Goal: Navigation & Orientation: Find specific page/section

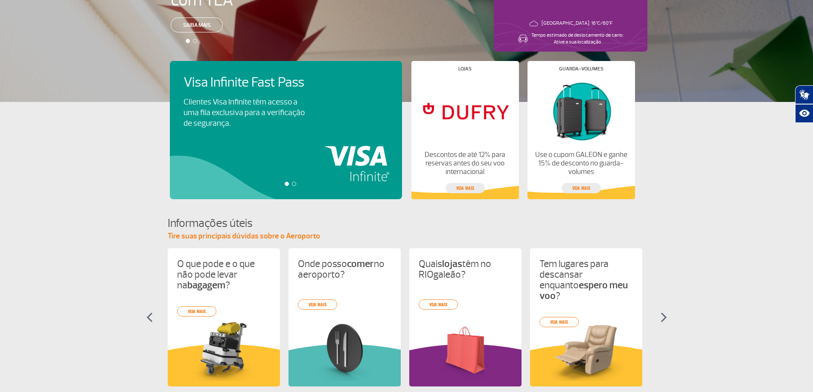
scroll to position [256, 0]
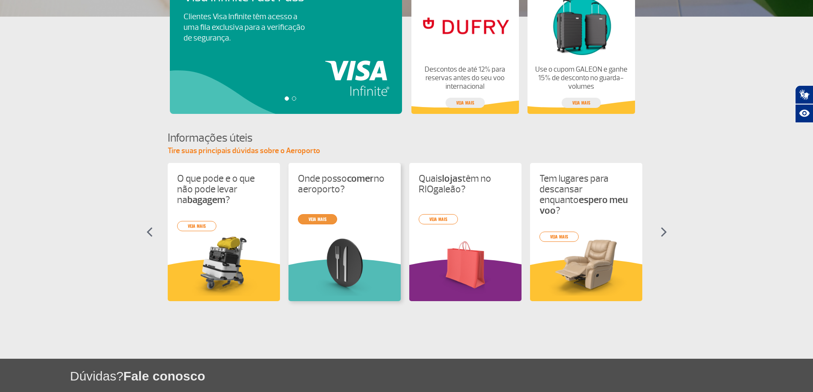
click at [331, 217] on link "veja mais" at bounding box center [317, 219] width 39 height 10
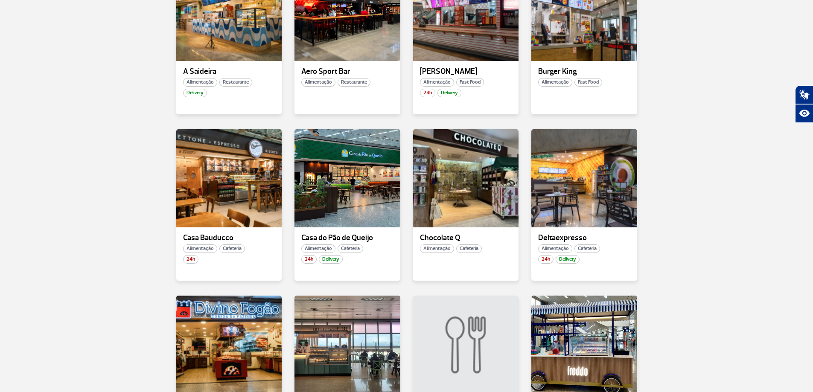
scroll to position [470, 0]
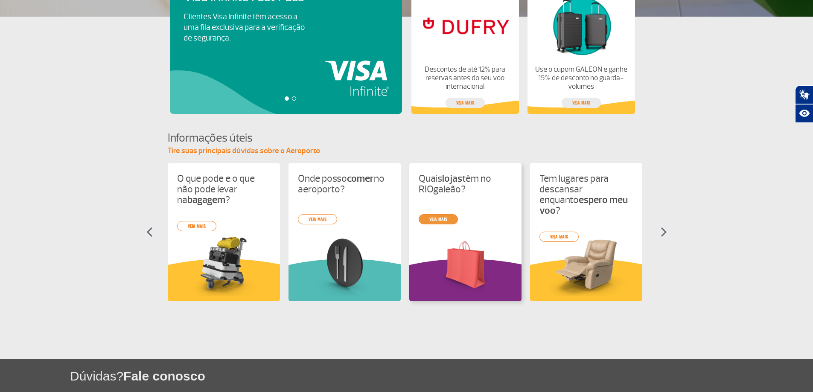
click at [435, 221] on link "veja mais" at bounding box center [438, 219] width 39 height 10
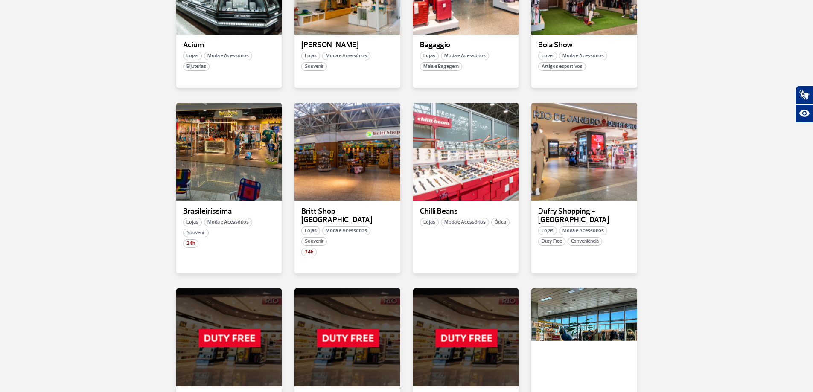
scroll to position [427, 0]
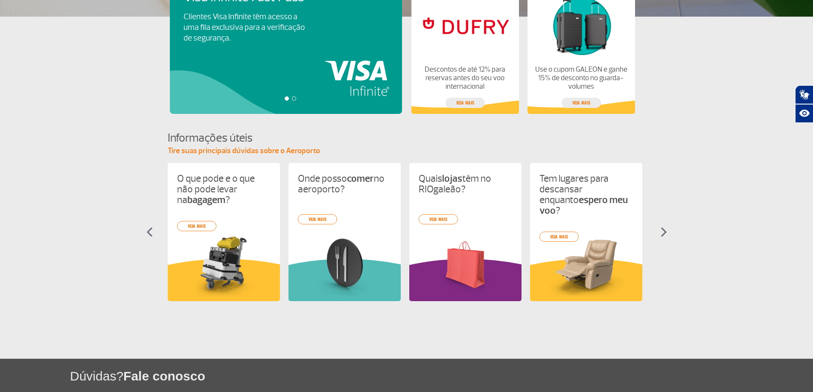
scroll to position [335, 0]
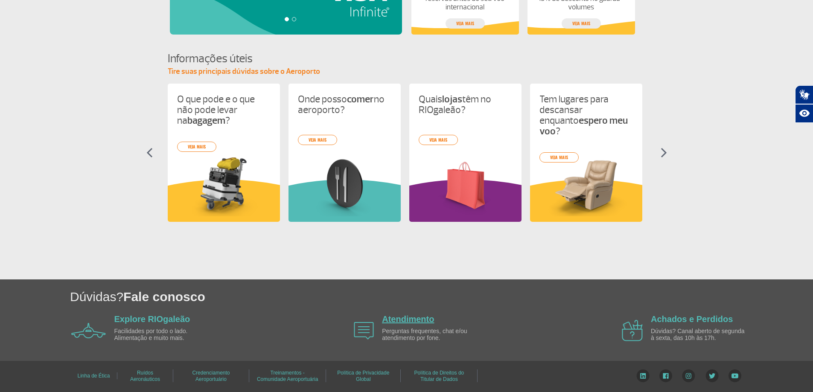
click at [390, 316] on link "Atendimento" at bounding box center [408, 319] width 52 height 9
